Goal: Navigation & Orientation: Find specific page/section

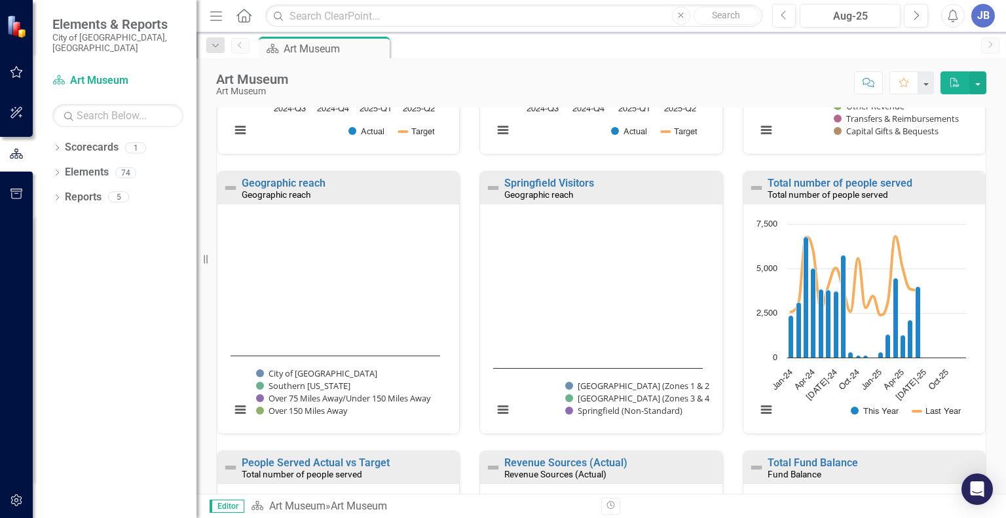
scroll to position [372, 0]
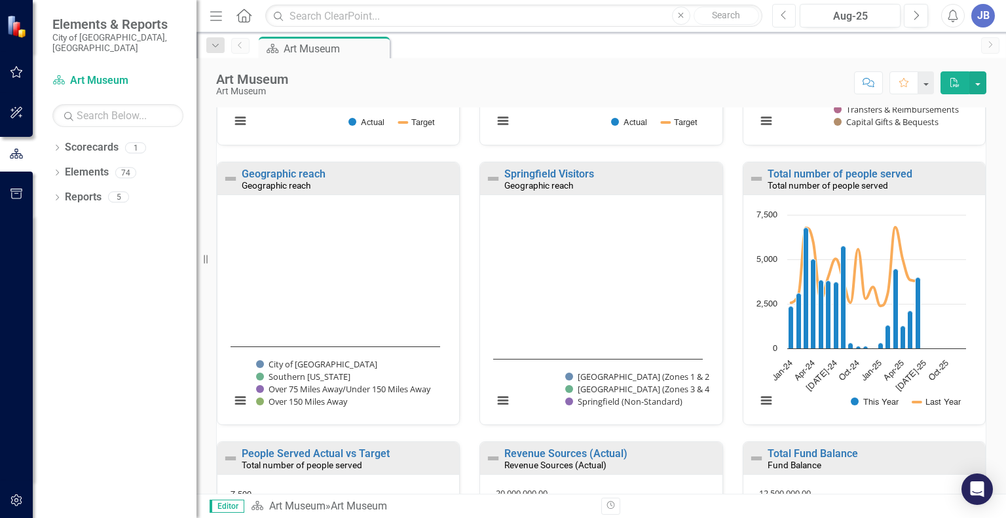
click at [786, 12] on icon "Previous" at bounding box center [783, 16] width 7 height 12
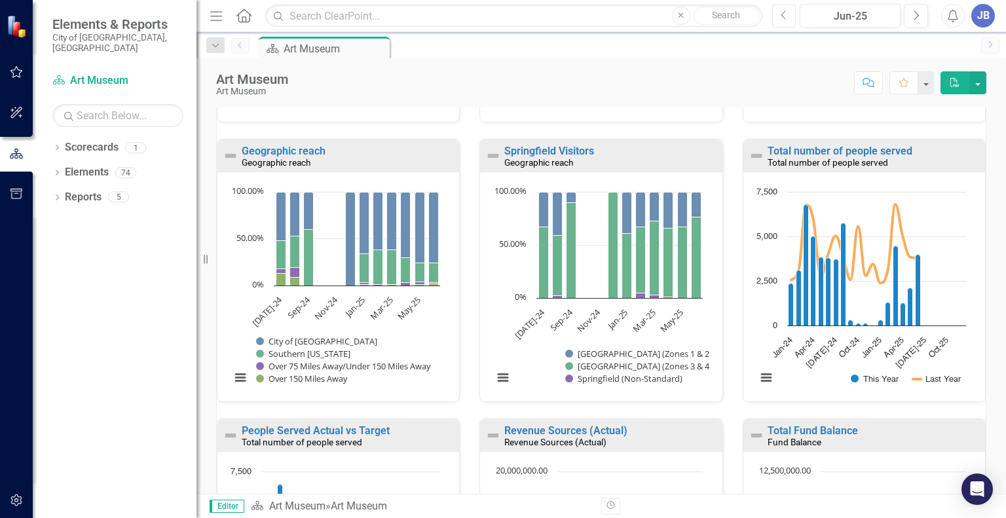
scroll to position [411, 0]
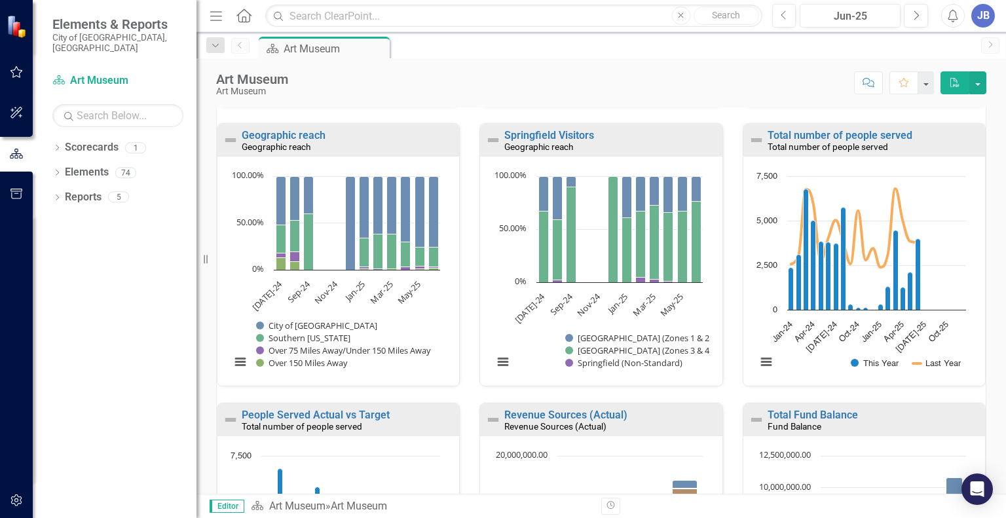
click at [378, 149] on div "Geographic reach" at bounding box center [349, 146] width 214 height 11
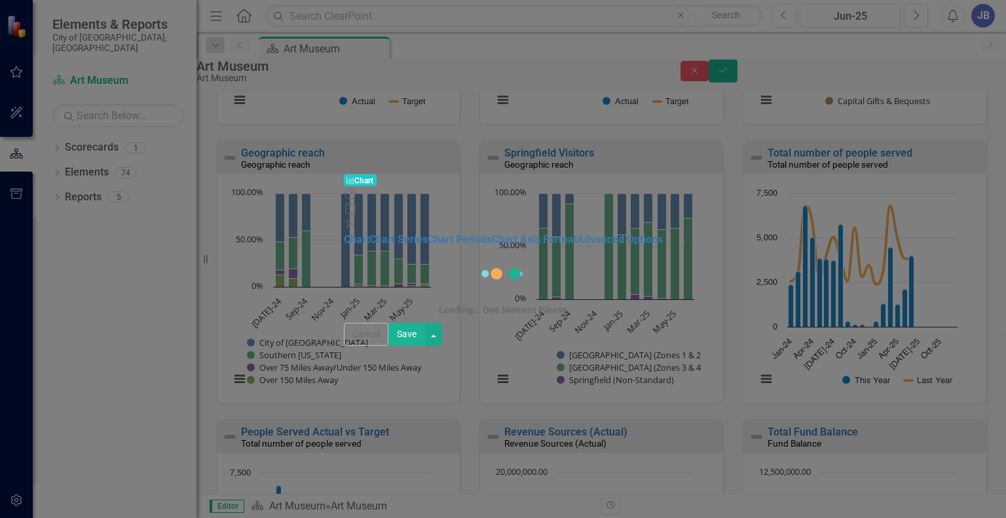
click at [378, 149] on body "Elements & Reports [GEOGRAPHIC_DATA], [GEOGRAPHIC_DATA] Scorecard Art Museum Se…" at bounding box center [503, 259] width 1006 height 518
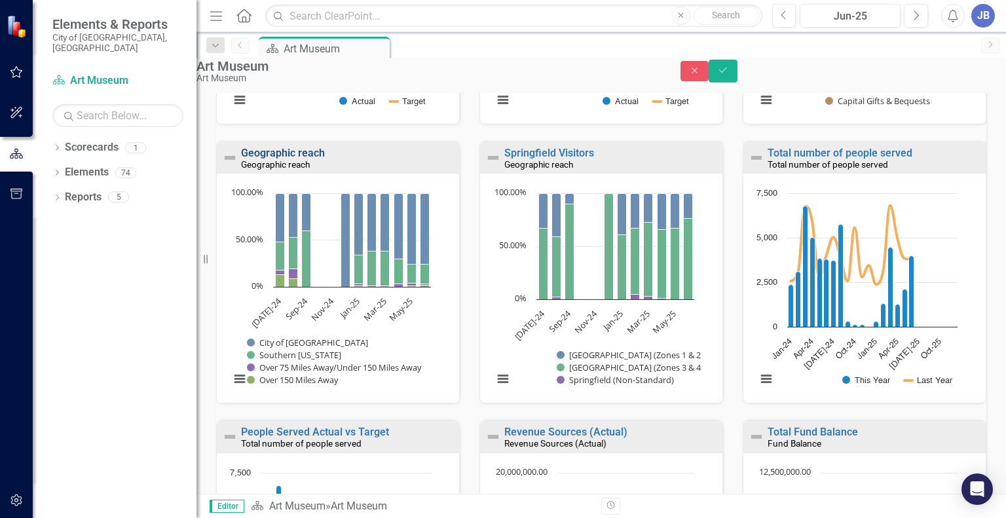
click at [299, 159] on link "Geographic reach" at bounding box center [283, 153] width 84 height 12
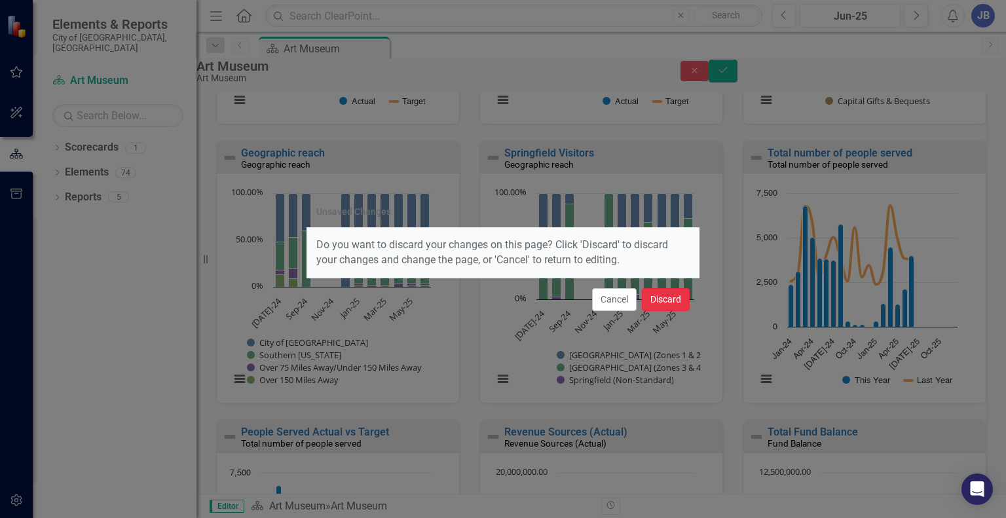
click at [668, 298] on button "Discard" at bounding box center [666, 299] width 48 height 23
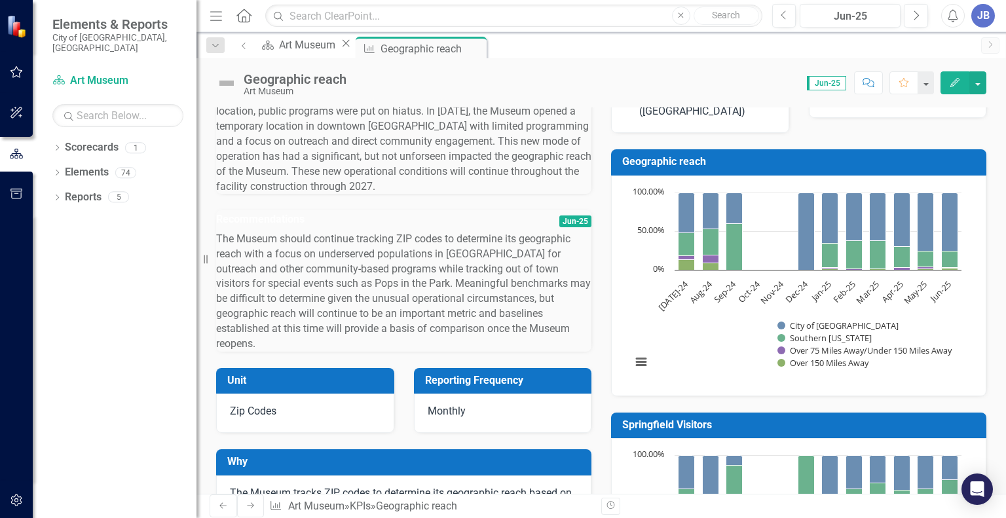
scroll to position [58, 0]
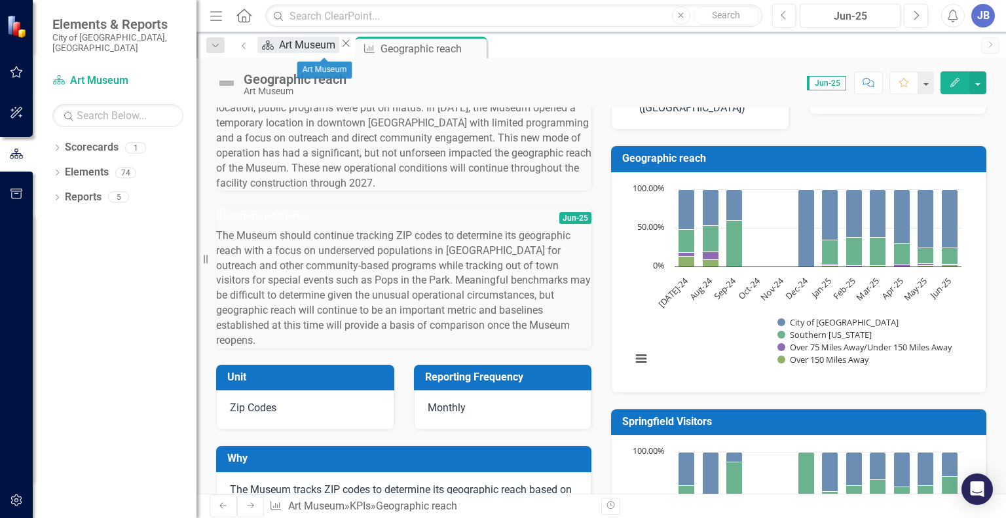
click at [337, 49] on div "Art Museum" at bounding box center [309, 45] width 60 height 16
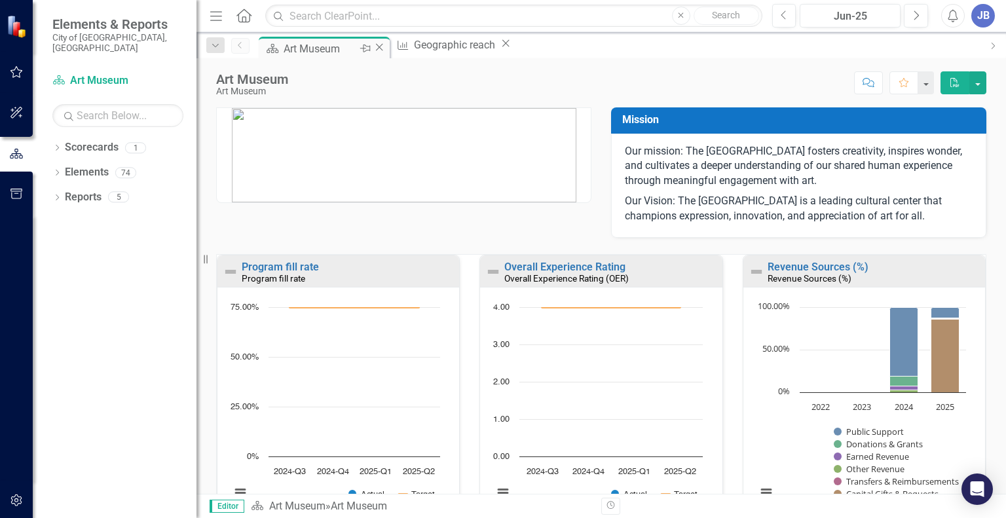
click at [302, 50] on div "Art Museum" at bounding box center [320, 49] width 73 height 16
click at [536, 268] on link "Overall Experience Rating" at bounding box center [564, 267] width 121 height 12
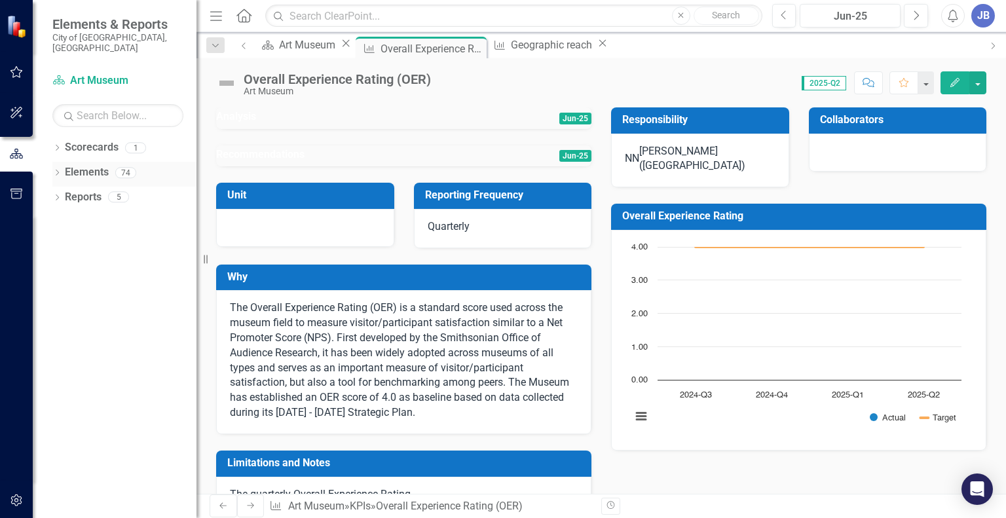
click at [100, 165] on link "Elements" at bounding box center [87, 172] width 44 height 15
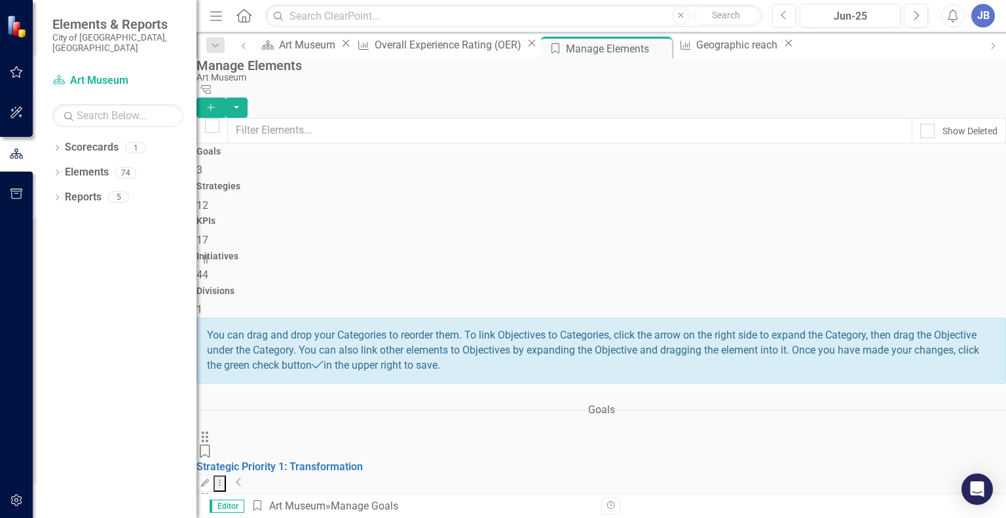
click at [242, 477] on icon "Collapse" at bounding box center [239, 482] width 7 height 10
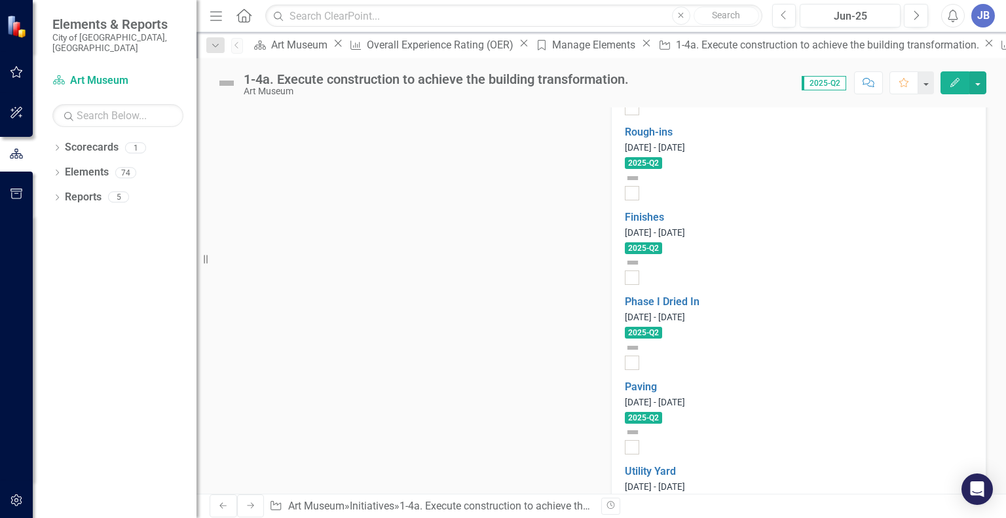
scroll to position [1223, 0]
